Goal: Contribute content: Add original content to the website for others to see

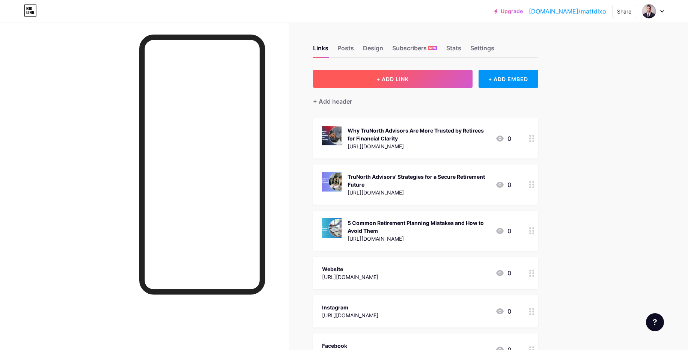
click at [445, 79] on button "+ ADD LINK" at bounding box center [393, 79] width 160 height 18
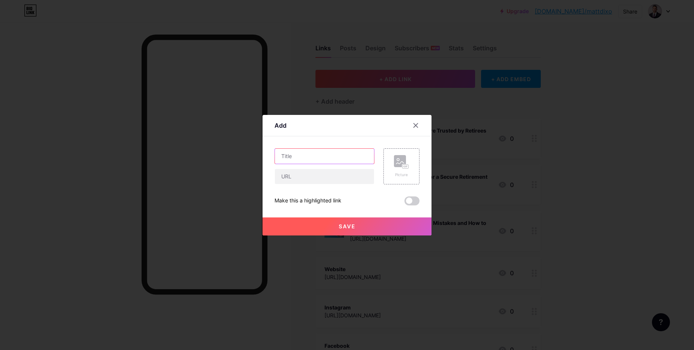
click at [298, 157] on input "text" at bounding box center [324, 156] width 99 height 15
paste input "TruNorth Advisors on Creating a Financial Plan that Works for All"
type input "TruNorth Advisors on Creating a Financial Plan that Works for All"
click at [294, 172] on input "text" at bounding box center [324, 176] width 99 height 15
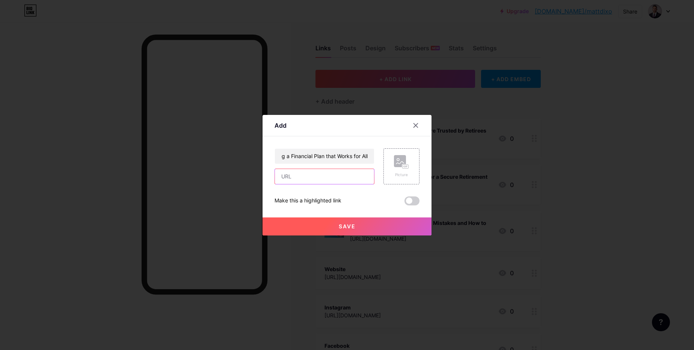
scroll to position [0, 0]
paste input "[URL][DOMAIN_NAME]"
type input "[URL][DOMAIN_NAME]"
click at [394, 175] on div "Picture" at bounding box center [401, 175] width 15 height 6
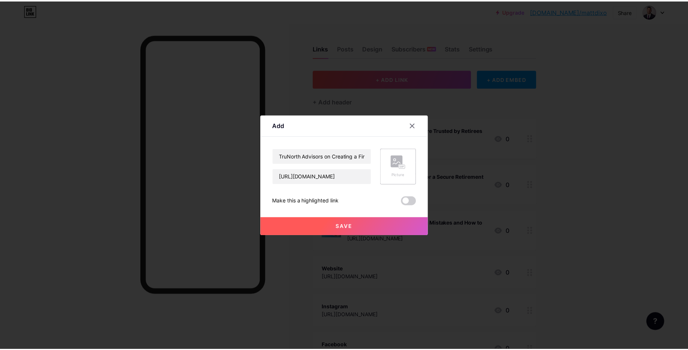
scroll to position [0, 0]
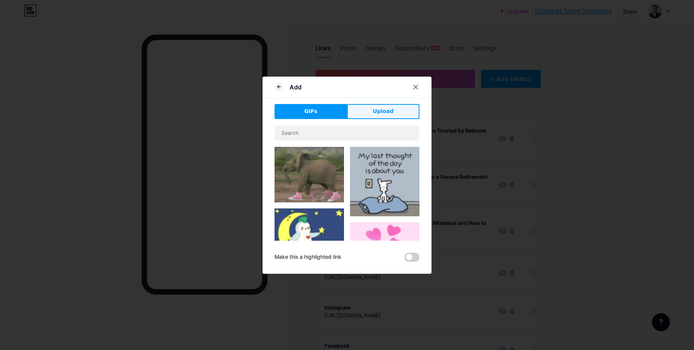
click at [374, 106] on button "Upload" at bounding box center [383, 111] width 72 height 15
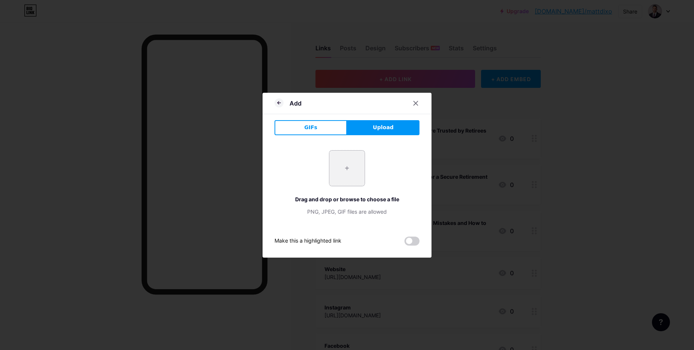
click at [343, 158] on input "file" at bounding box center [346, 168] width 35 height 35
type input "C:\fakepath\TruNorth Advisors on Creating a Financial Plan that Works for All.j…"
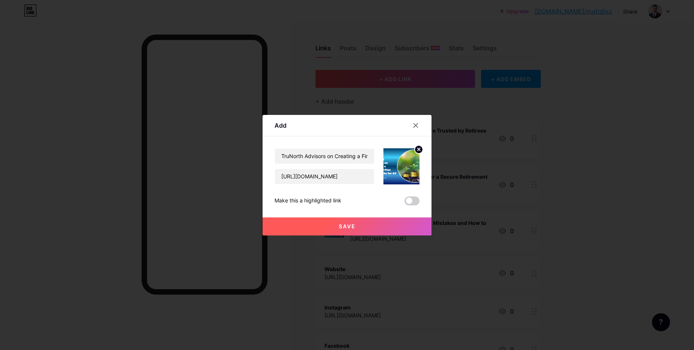
click at [371, 228] on button "Save" at bounding box center [347, 226] width 169 height 18
